Goal: Task Accomplishment & Management: Use online tool/utility

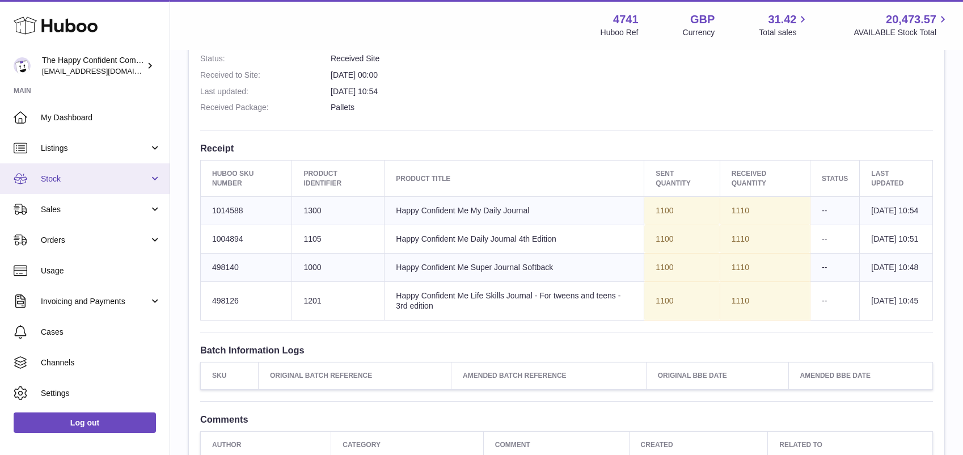
drag, startPoint x: 51, startPoint y: 177, endPoint x: 46, endPoint y: 173, distance: 6.4
click at [51, 177] on span "Stock" at bounding box center [95, 178] width 108 height 11
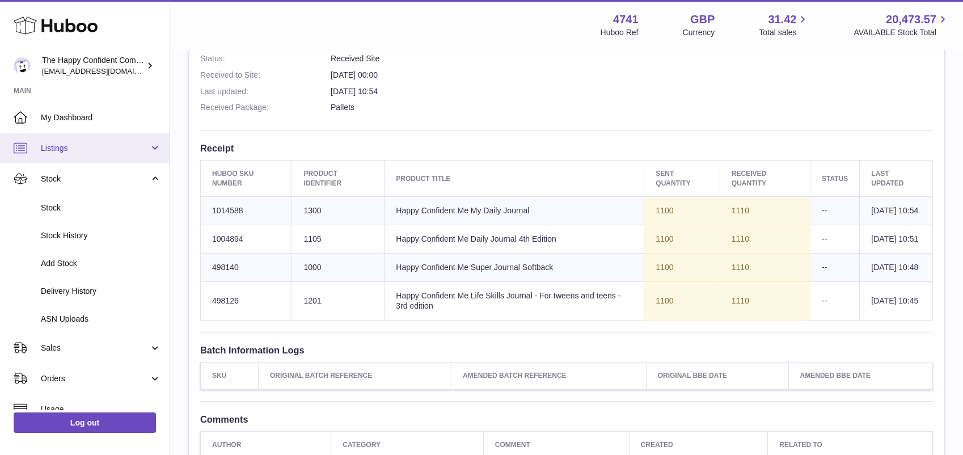
click at [63, 147] on span "Listings" at bounding box center [95, 148] width 108 height 11
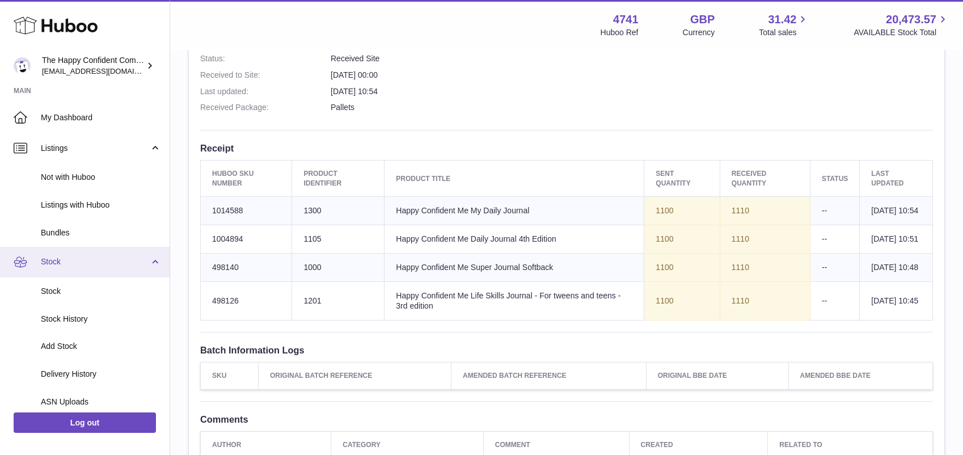
click at [152, 260] on link "Stock" at bounding box center [84, 262] width 169 height 31
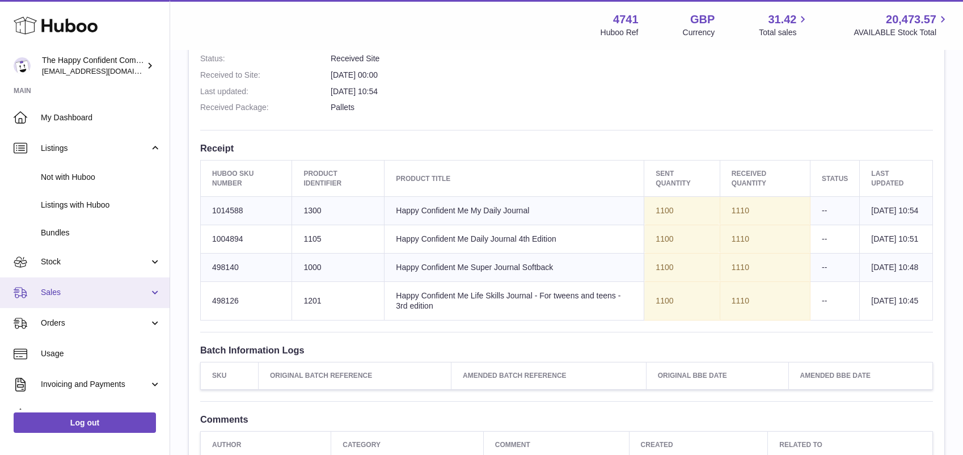
click at [130, 287] on span "Sales" at bounding box center [95, 292] width 108 height 11
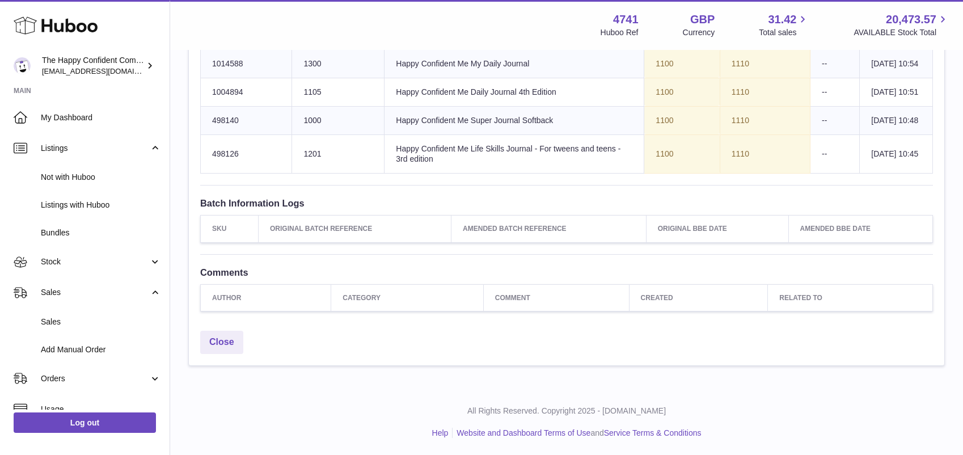
scroll to position [499, 0]
click at [61, 343] on link "Add Manual Order" at bounding box center [84, 350] width 169 height 28
click at [83, 347] on span "Add Manual Order" at bounding box center [101, 349] width 120 height 11
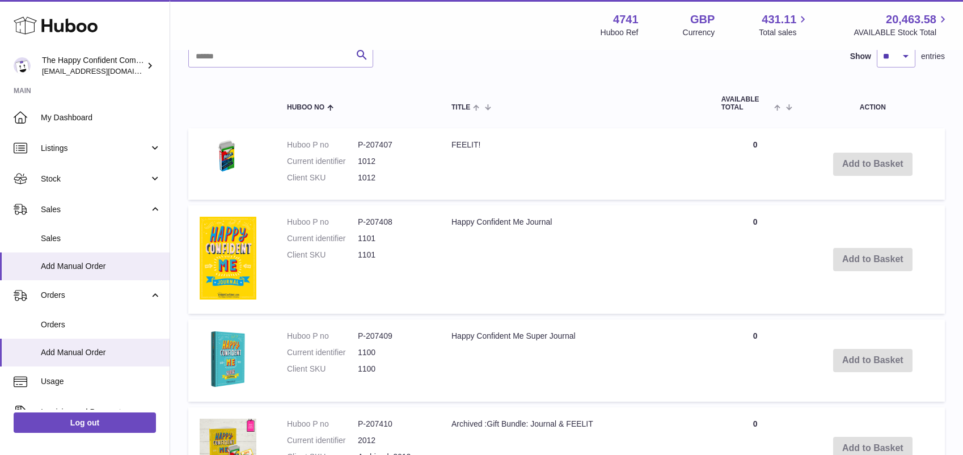
scroll to position [249, 0]
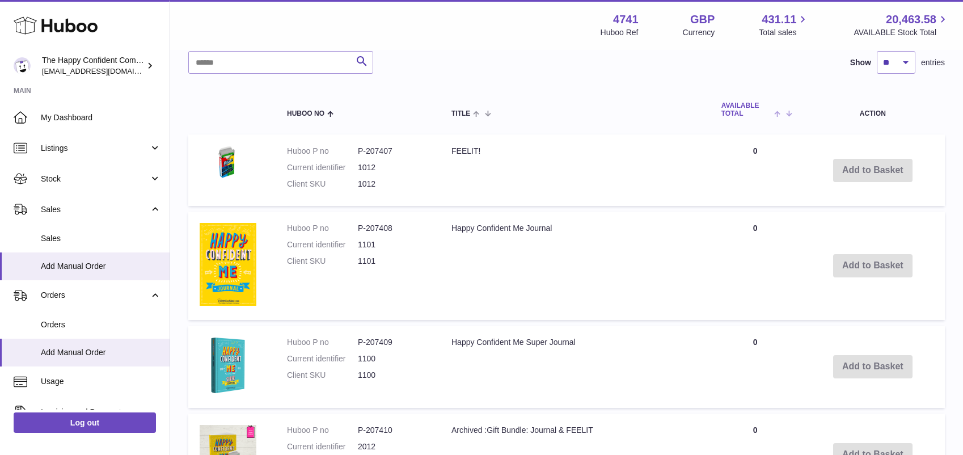
click at [777, 113] on span at bounding box center [780, 112] width 18 height 9
click at [786, 113] on span at bounding box center [784, 112] width 10 height 9
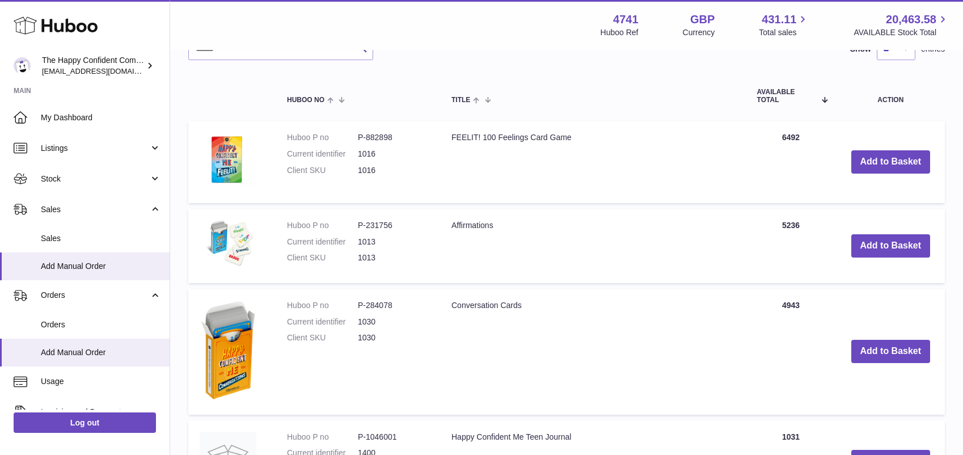
scroll to position [265, 0]
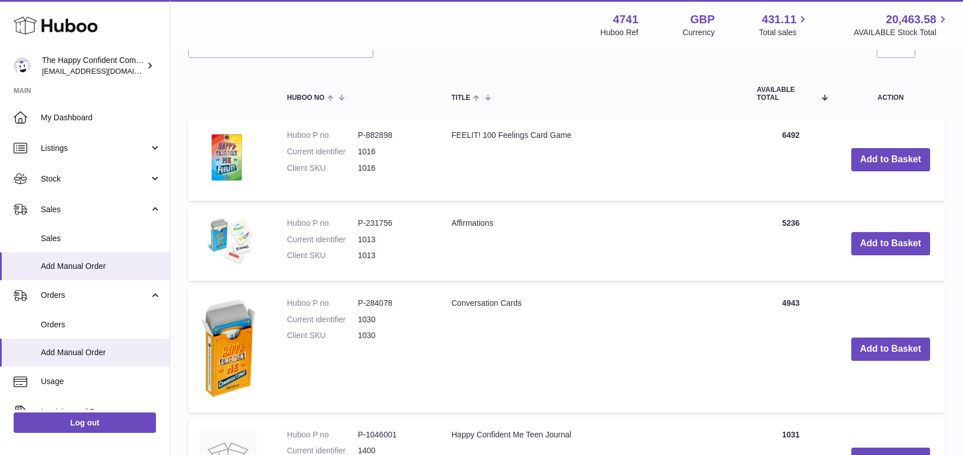
click at [356, 220] on dt "Huboo P no" at bounding box center [322, 223] width 71 height 11
drag, startPoint x: 358, startPoint y: 221, endPoint x: 396, endPoint y: 221, distance: 38.6
click at [396, 221] on dd "P-231756" at bounding box center [393, 222] width 71 height 11
drag, startPoint x: 387, startPoint y: 221, endPoint x: 375, endPoint y: 219, distance: 12.6
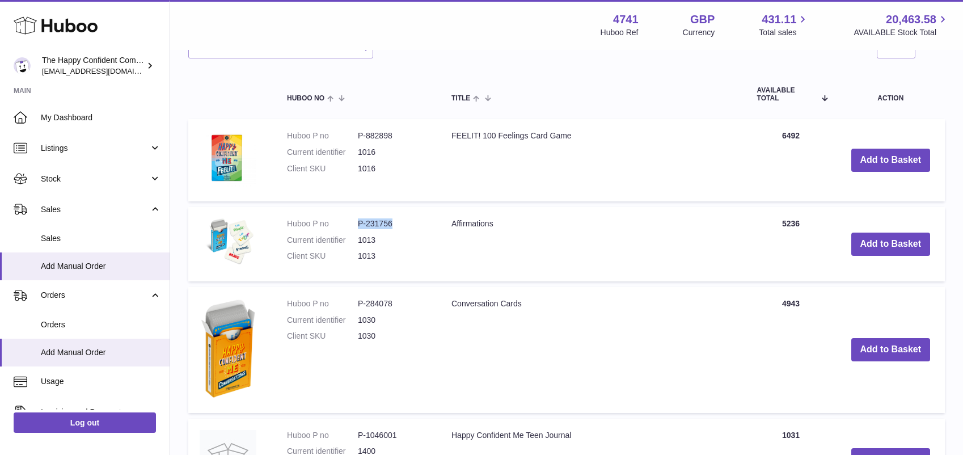
click at [356, 222] on dl "Huboo P no P-231756 Current identifier 1013 Client SKU 1013" at bounding box center [358, 242] width 142 height 49
copy dl "P-231756"
